Goal: Task Accomplishment & Management: Manage account settings

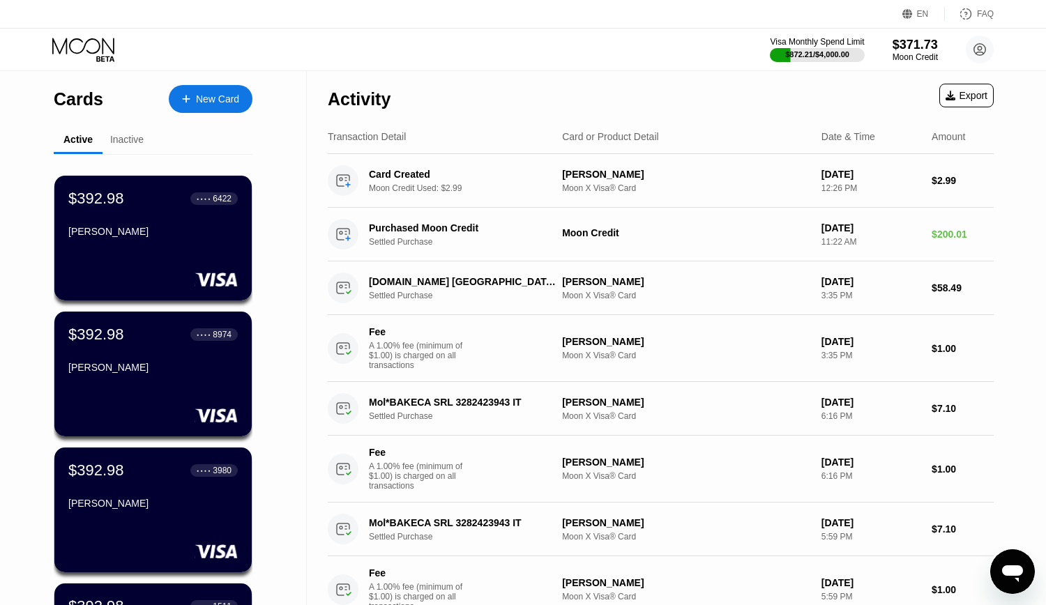
click at [507, 49] on div "Visa Monthly Spend Limit $872.21 / $4,000.00 $371.73 Moon Credit [EMAIL_ADDRESS…" at bounding box center [523, 50] width 1046 height 42
click at [547, 50] on div "Visa Monthly Spend Limit $872.21 / $4,000.00 $371.73 Moon Credit [EMAIL_ADDRESS…" at bounding box center [523, 50] width 1046 height 42
click at [103, 47] on icon at bounding box center [83, 46] width 62 height 16
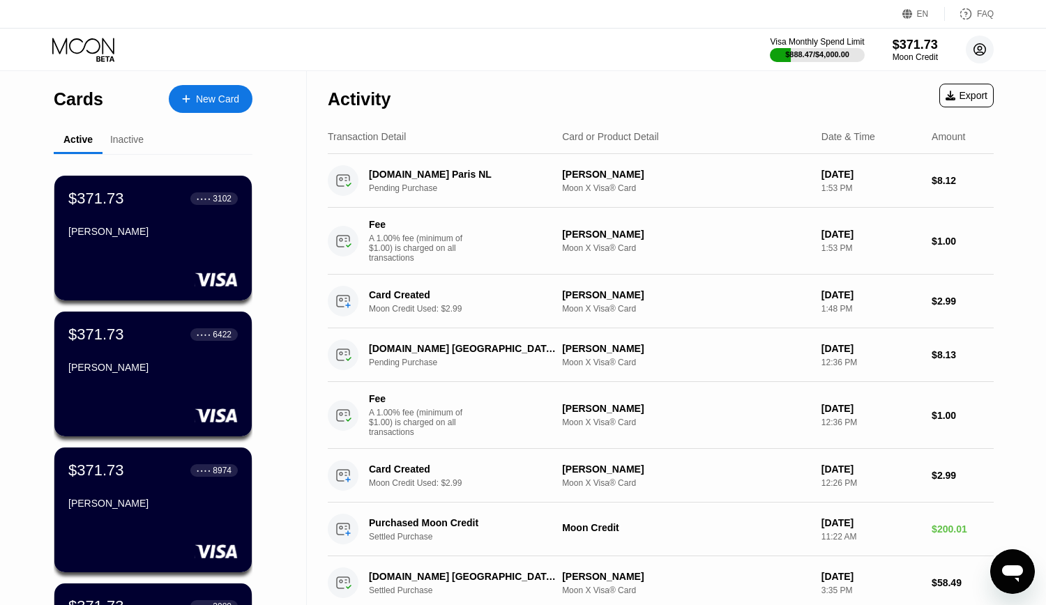
click at [985, 44] on circle at bounding box center [980, 50] width 28 height 28
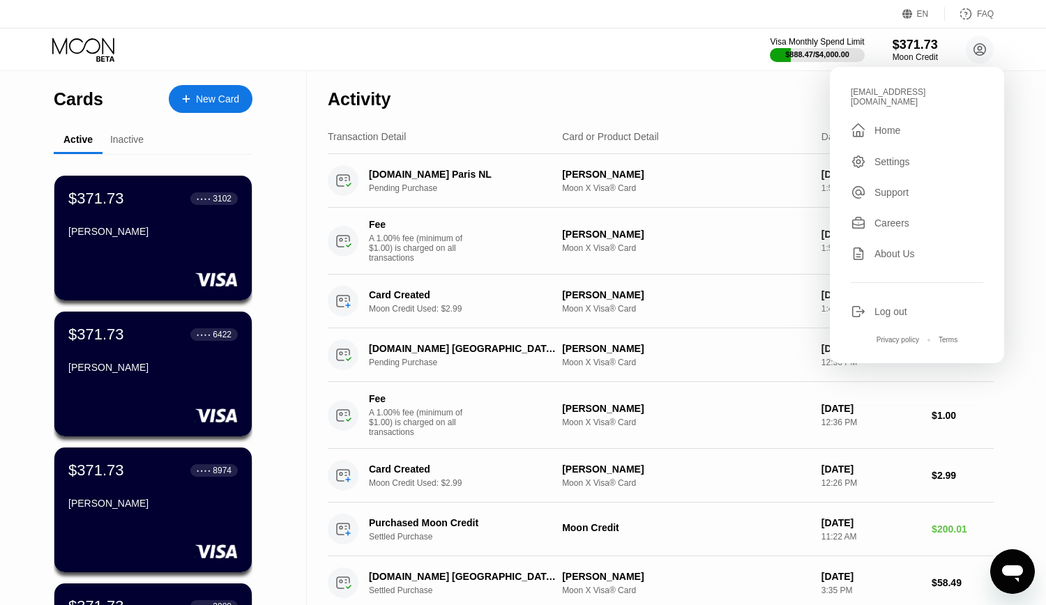
click at [899, 306] on div "Log out" at bounding box center [891, 311] width 33 height 11
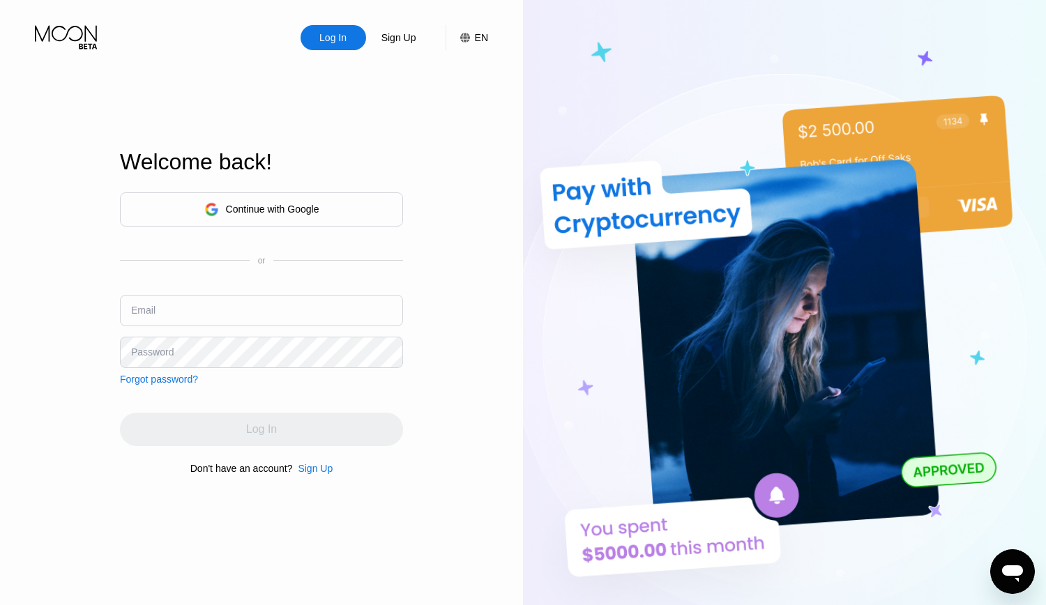
click at [492, 173] on div "Log In Sign Up EN Language Select an item Save Welcome back! Continue with Goog…" at bounding box center [261, 333] width 523 height 666
